Goal: Register for event/course

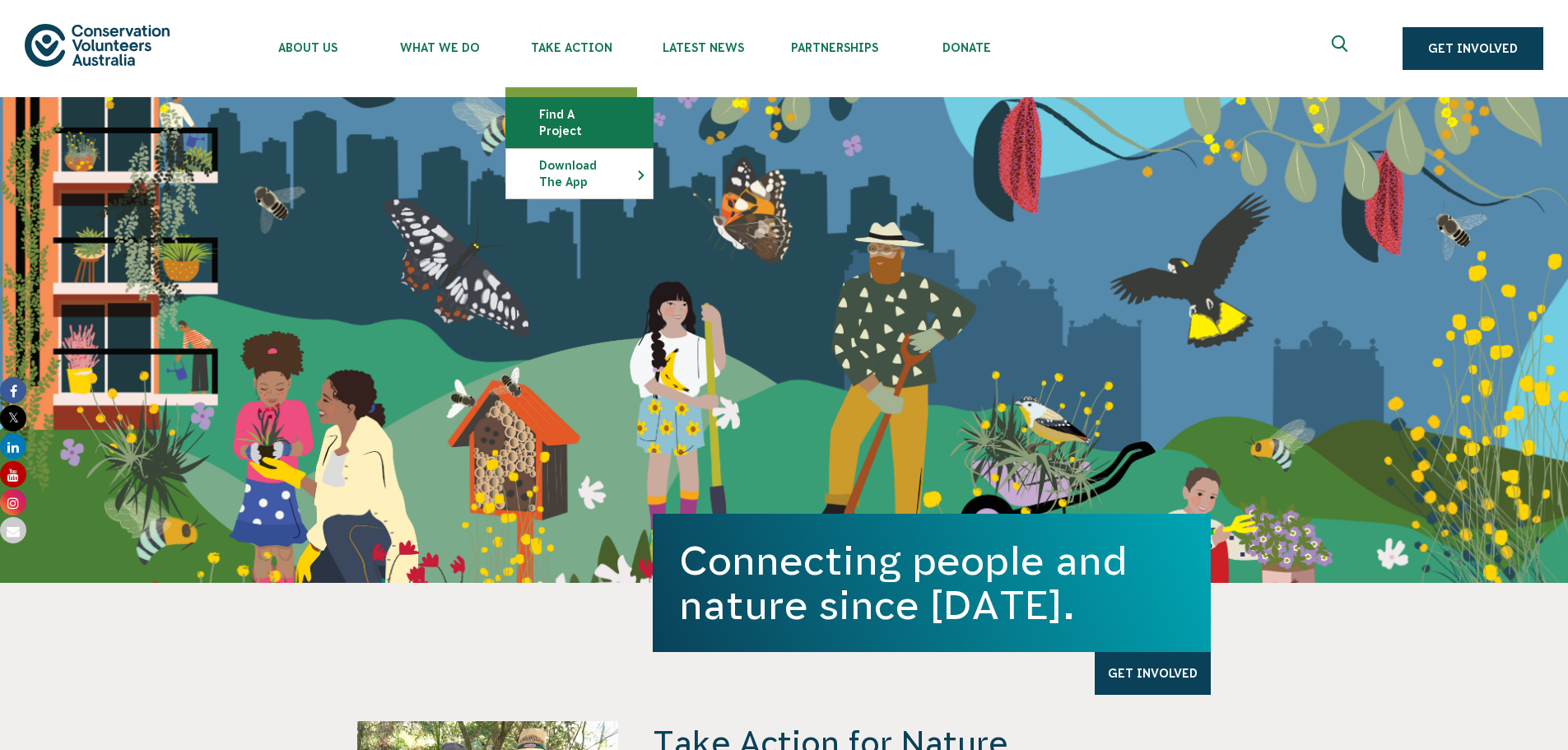
click at [590, 105] on link "Find a project" at bounding box center [578, 122] width 146 height 49
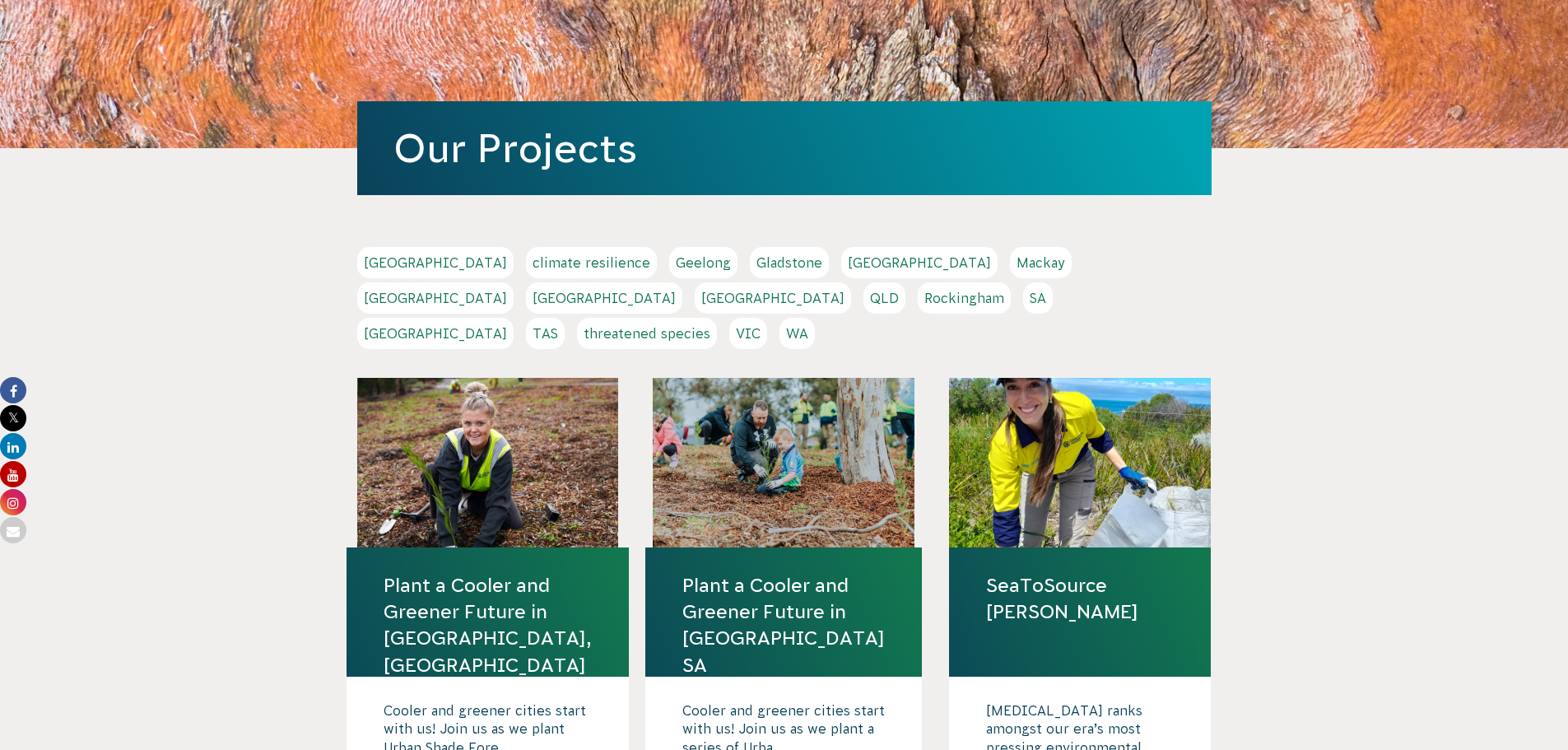
scroll to position [165, 0]
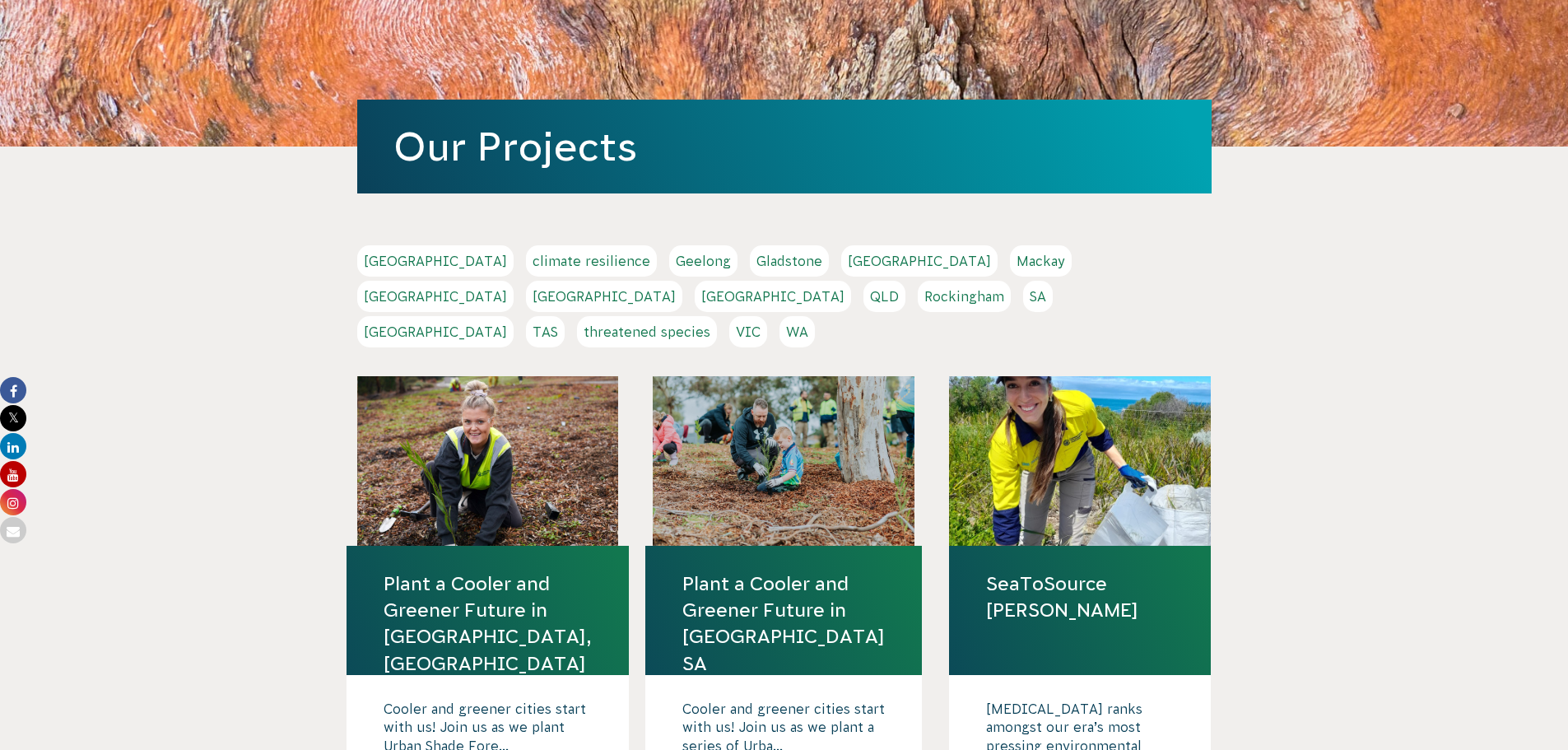
click at [1023, 296] on link "SA" at bounding box center [1038, 296] width 30 height 31
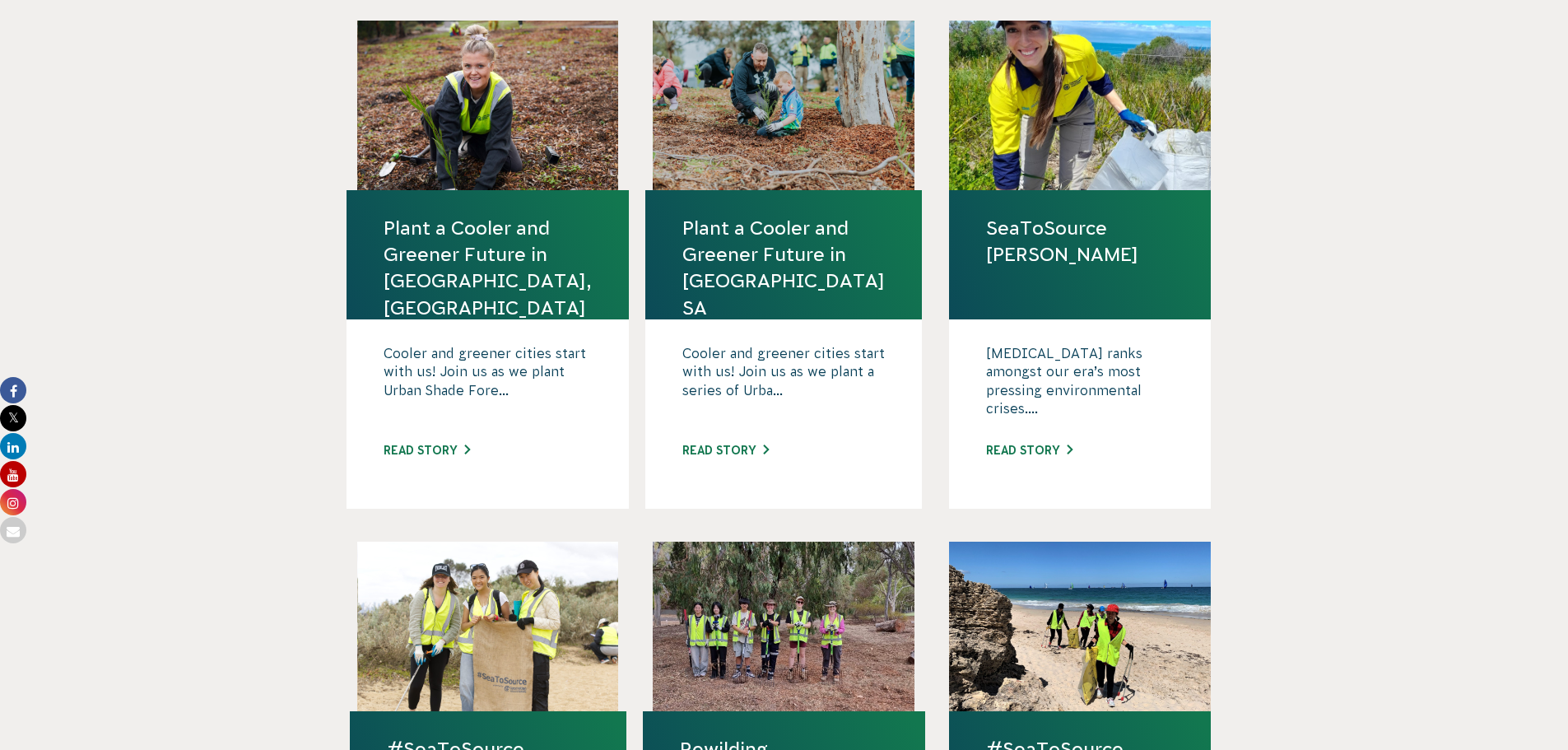
scroll to position [247, 0]
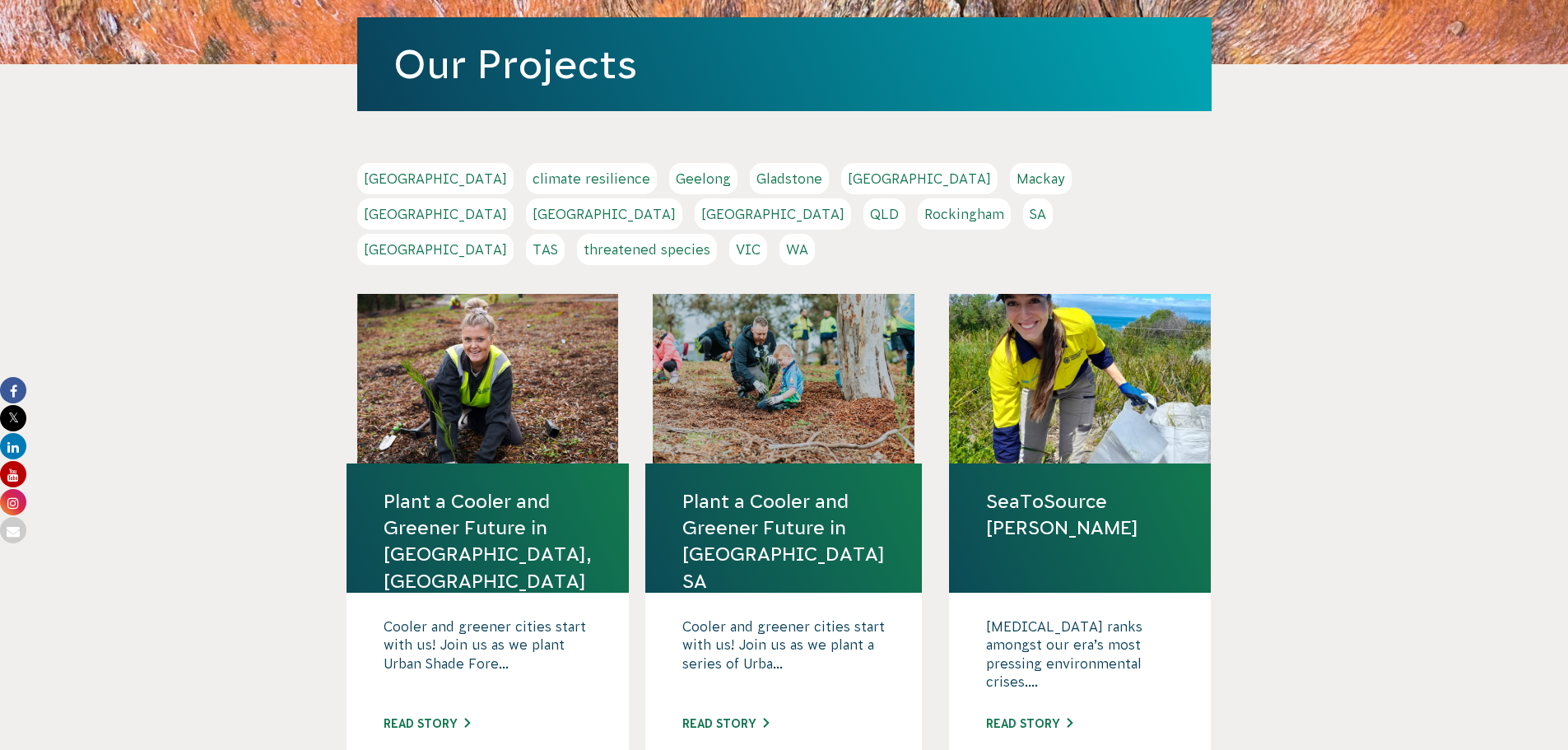
click at [750, 179] on link "Gladstone" at bounding box center [789, 179] width 79 height 31
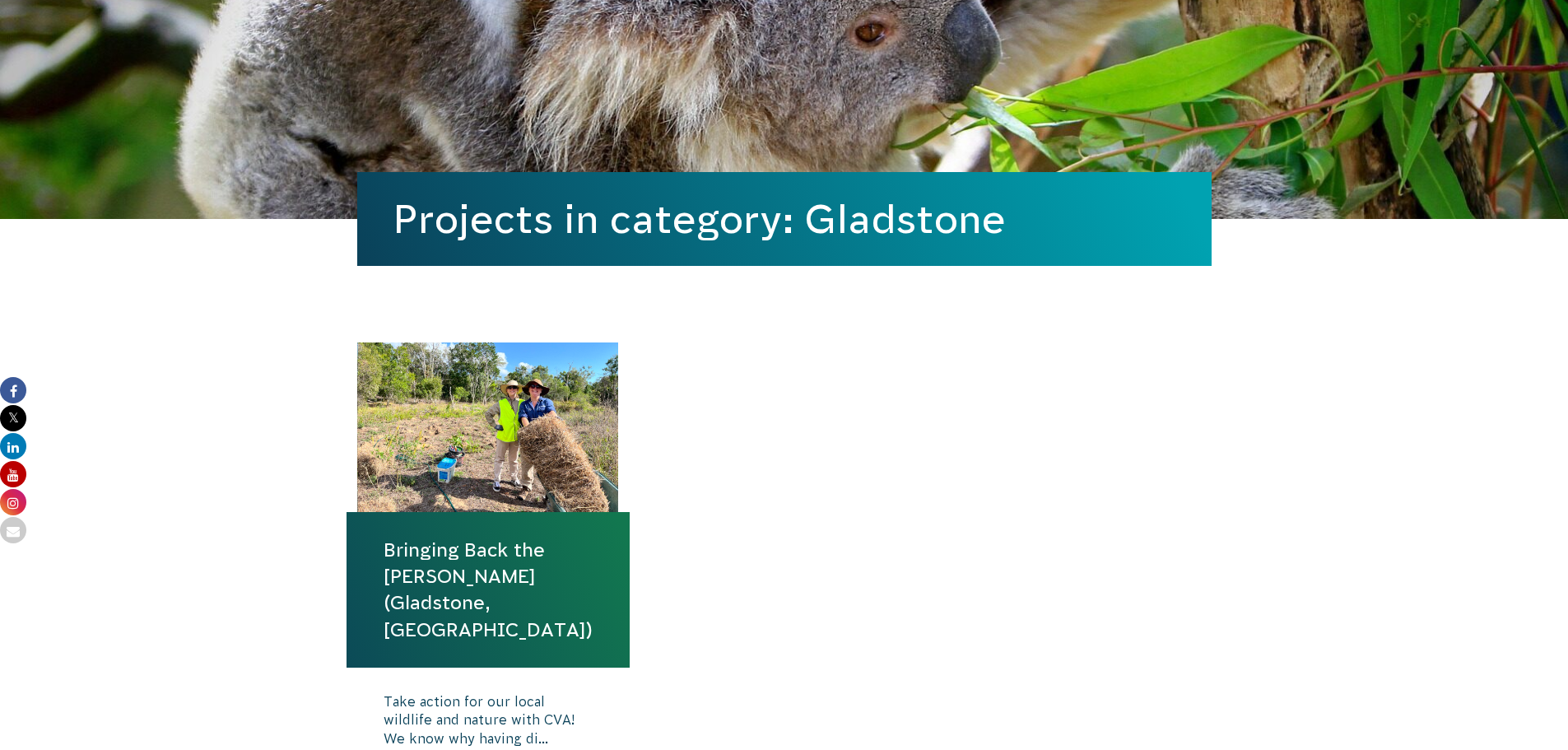
scroll to position [412, 0]
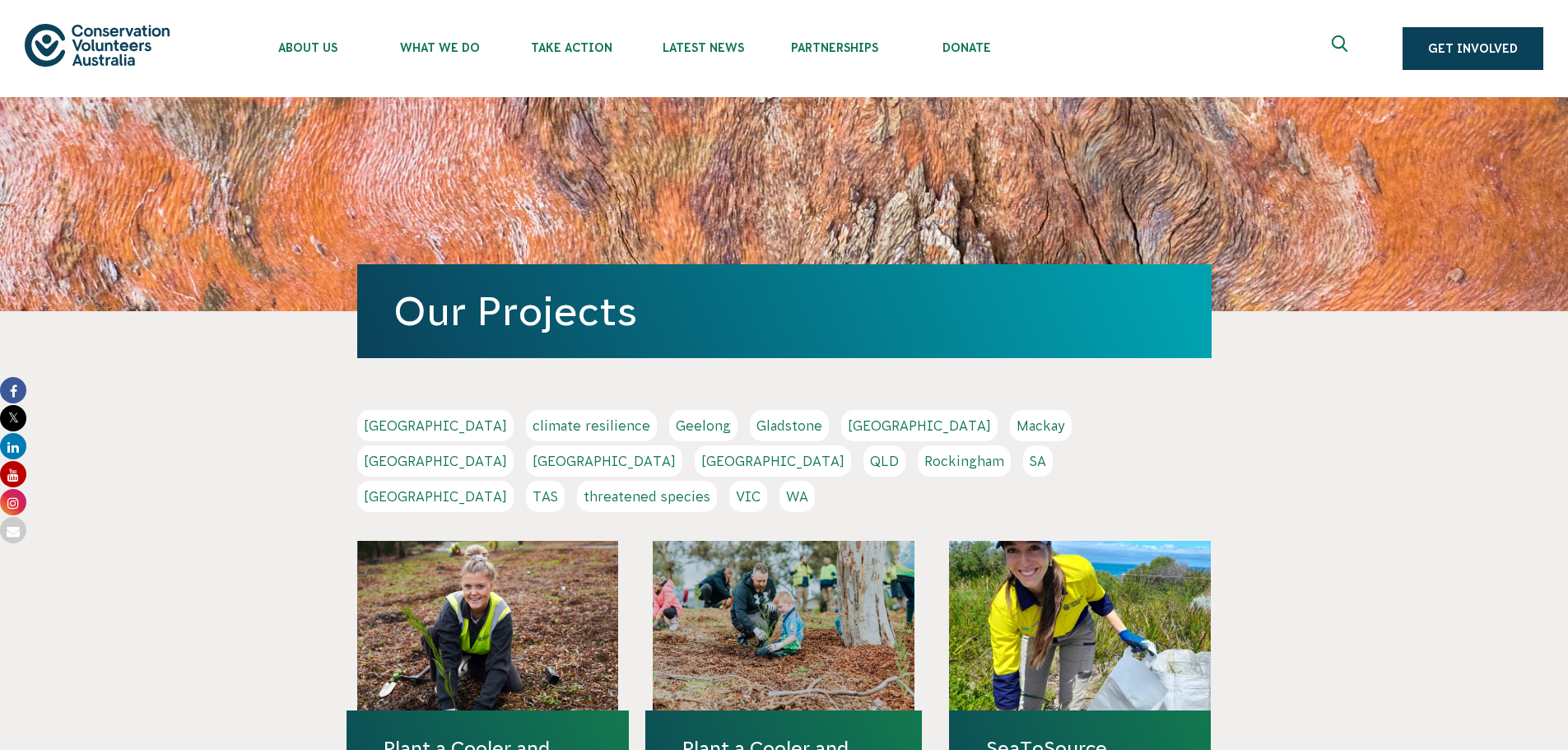
scroll to position [247, 0]
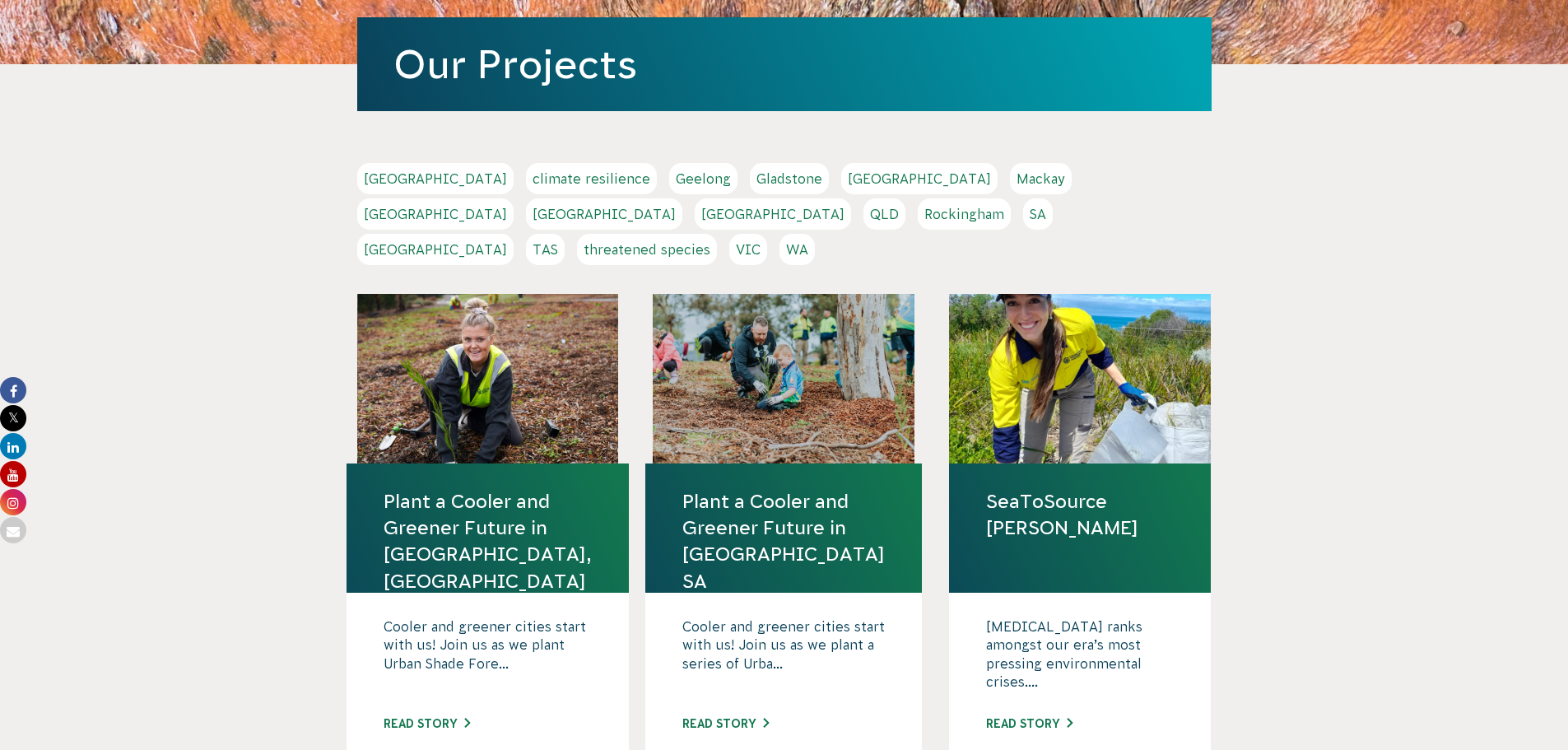
click at [565, 234] on link "TAS" at bounding box center [546, 250] width 39 height 31
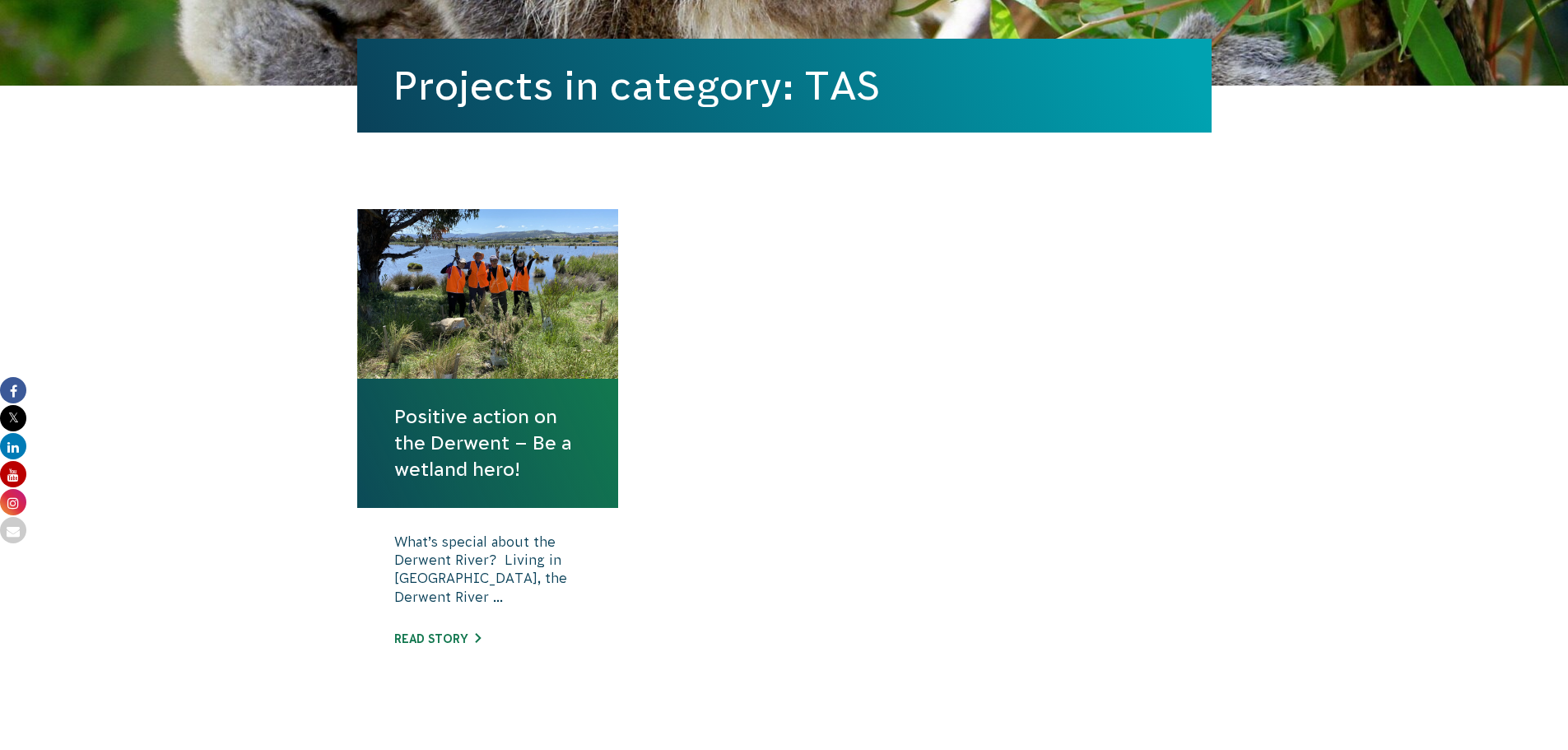
scroll to position [495, 0]
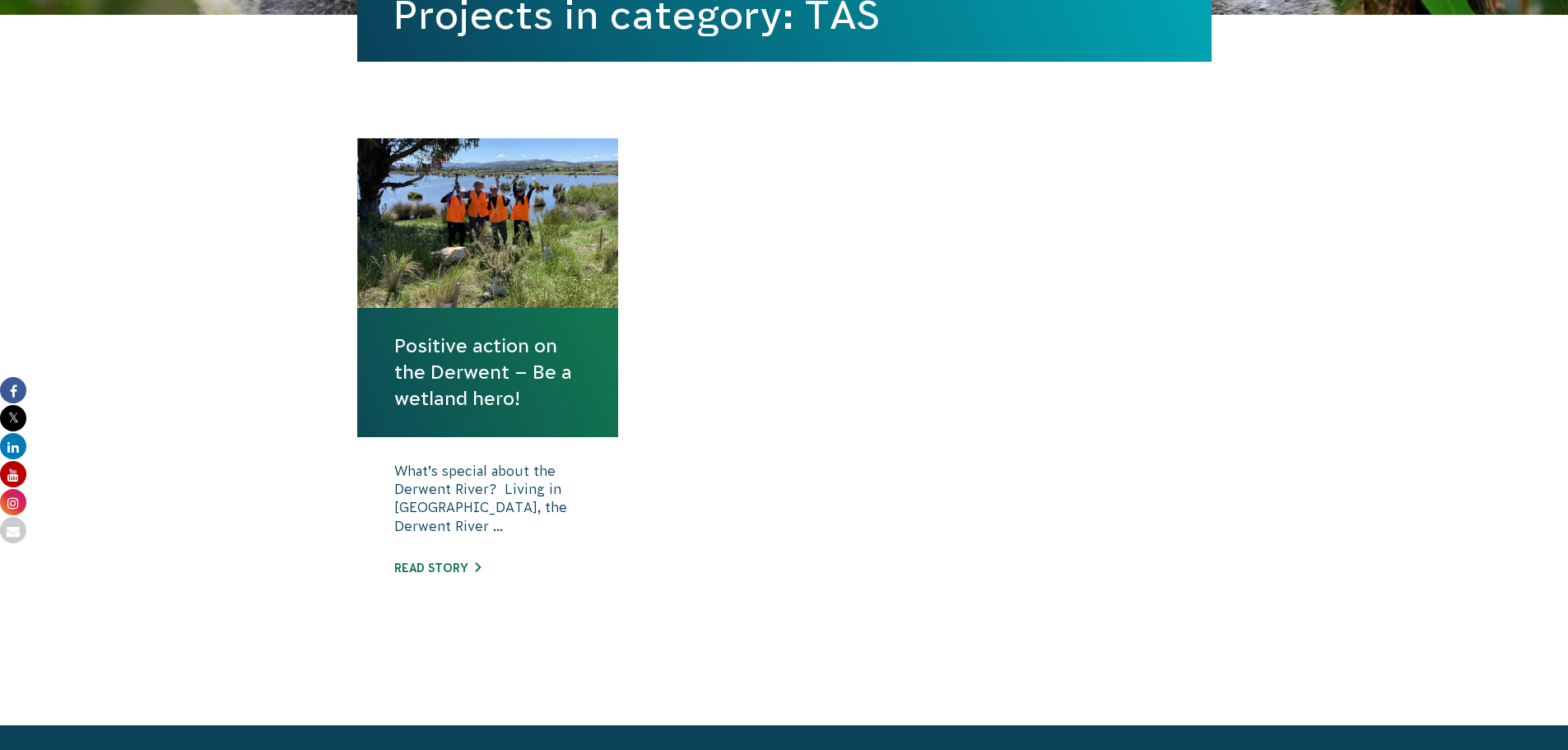
click at [425, 335] on link "Positive action on the Derwent – Be a wetland hero!" at bounding box center [488, 373] width 188 height 80
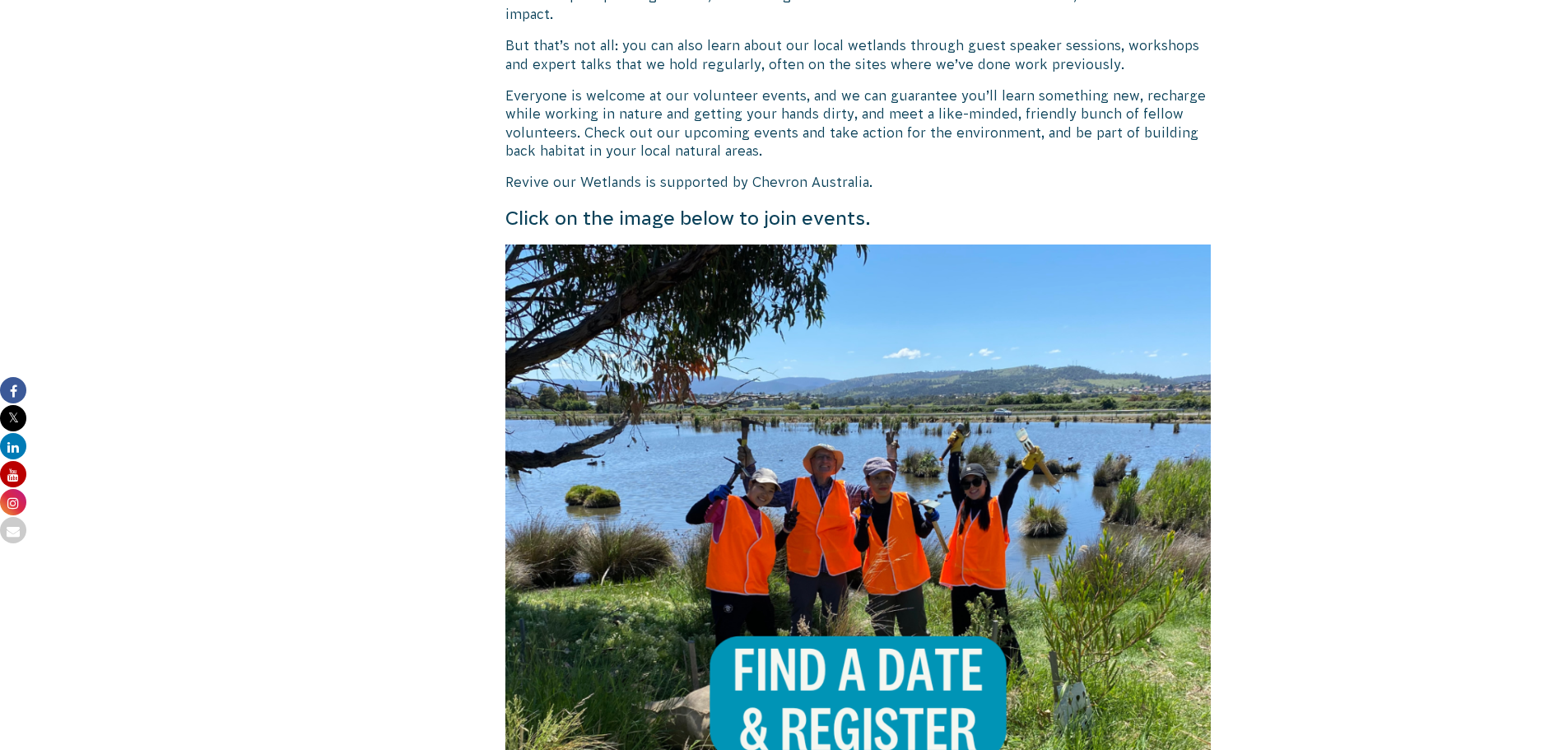
scroll to position [1565, 0]
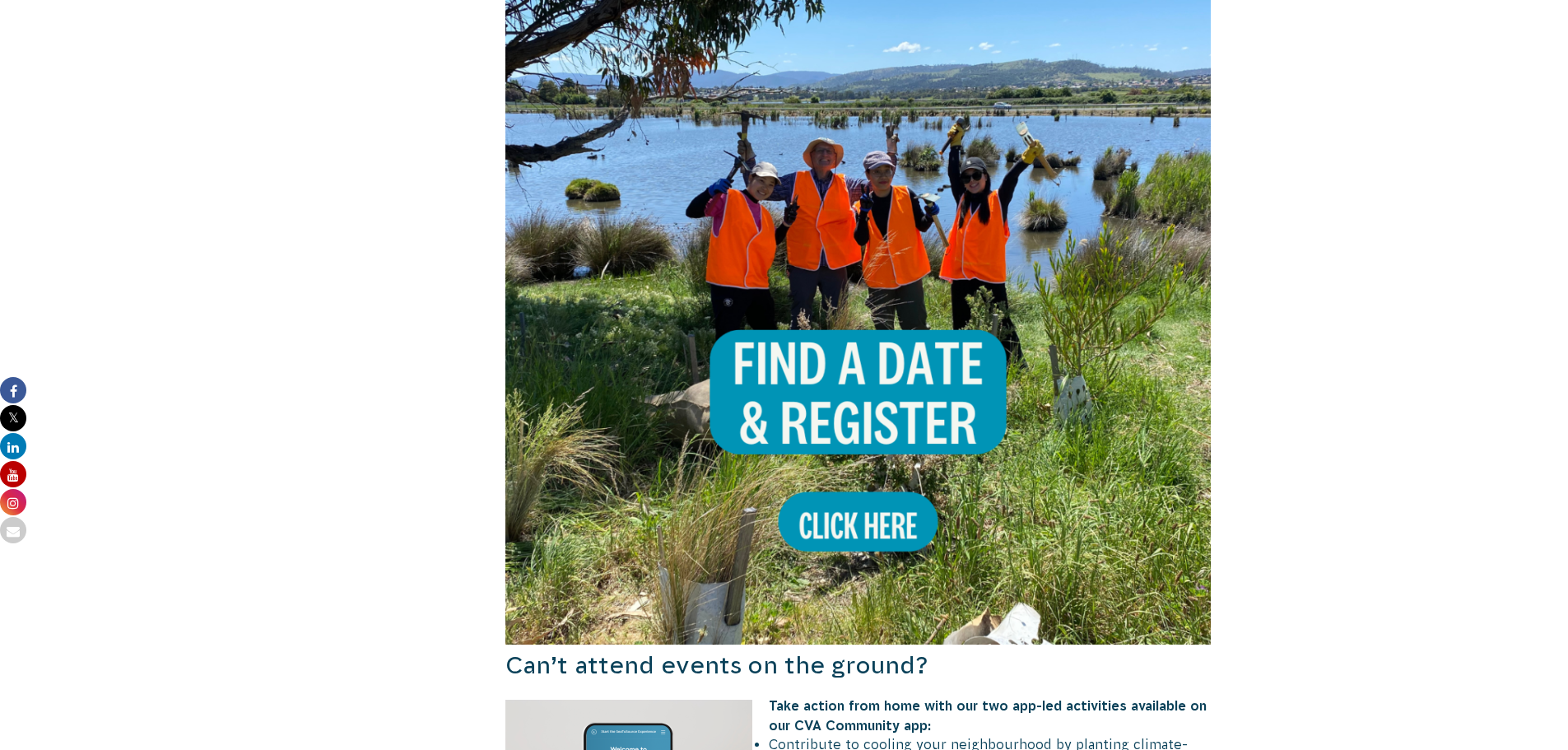
click at [909, 336] on img at bounding box center [859, 291] width 706 height 706
